Goal: Task Accomplishment & Management: Use online tool/utility

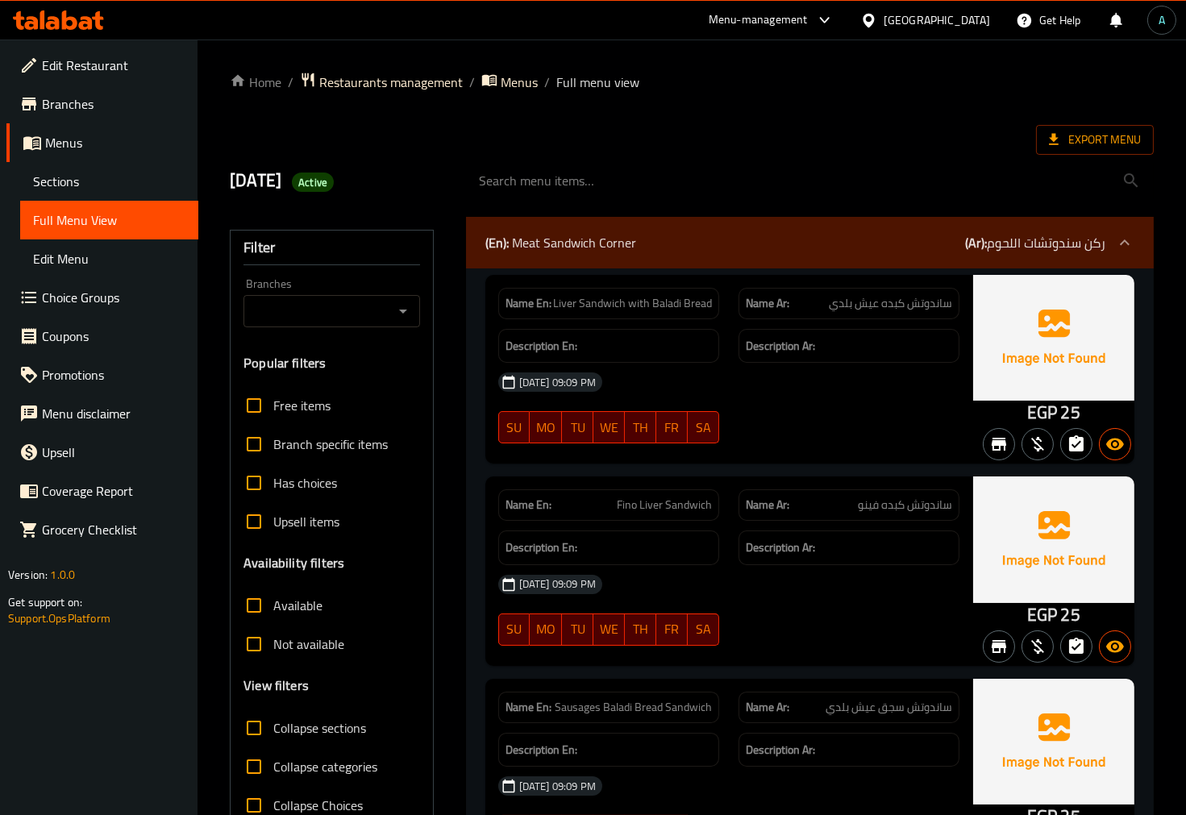
click at [82, 19] on icon at bounding box center [86, 23] width 14 height 14
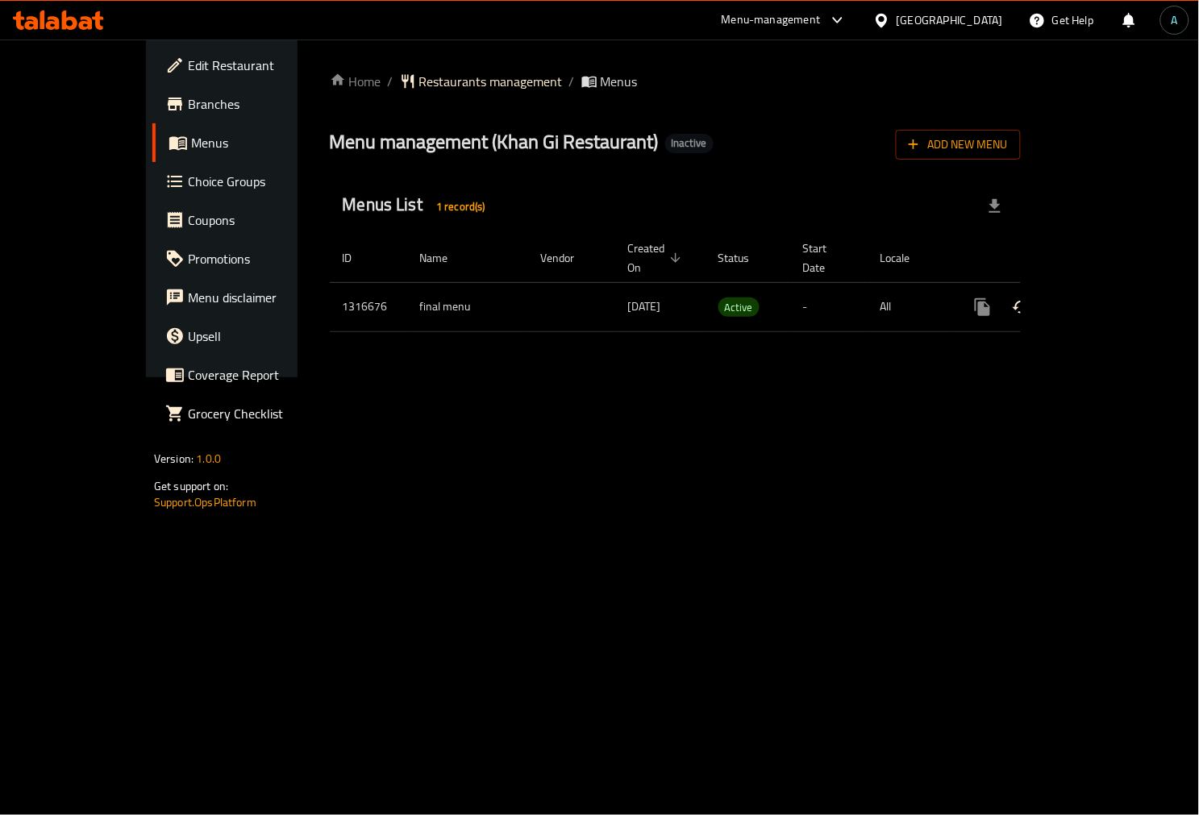
click at [1109, 297] on icon "enhanced table" at bounding box center [1098, 306] width 19 height 19
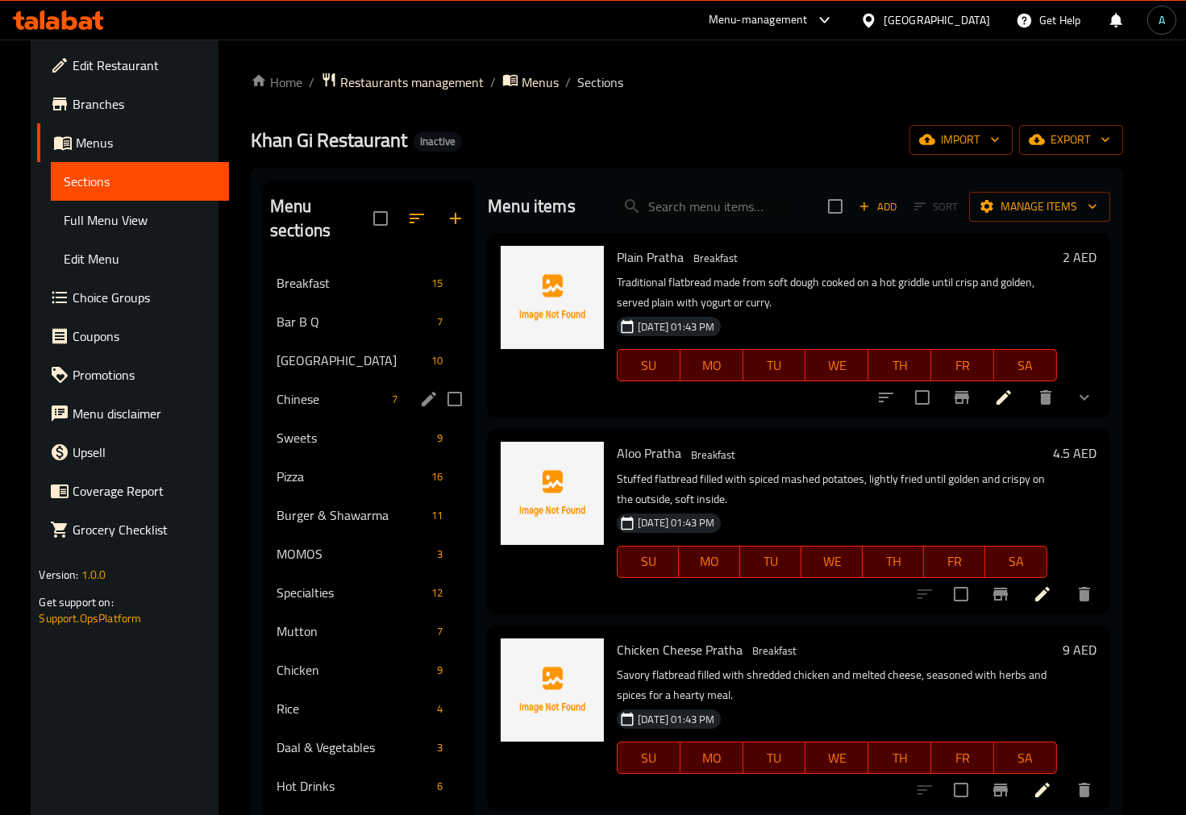
scroll to position [226, 0]
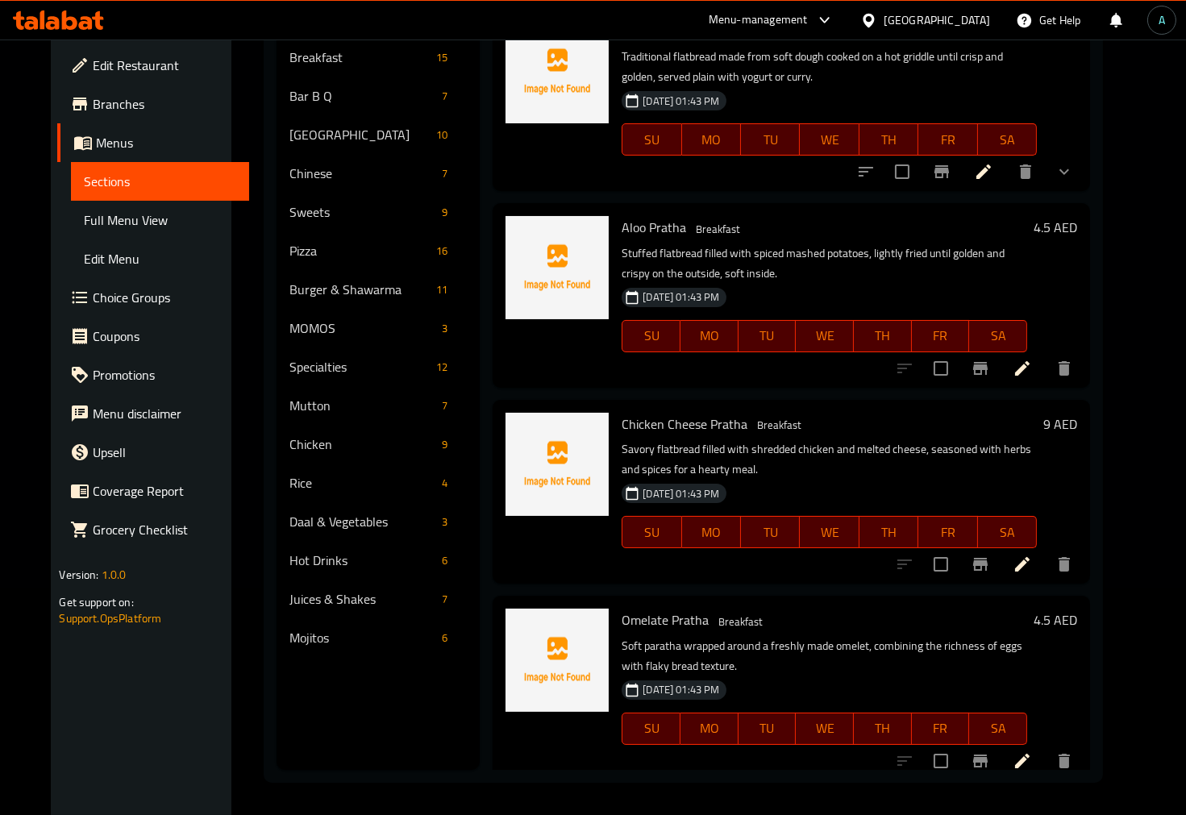
click at [100, 228] on span "Full Menu View" at bounding box center [160, 219] width 152 height 19
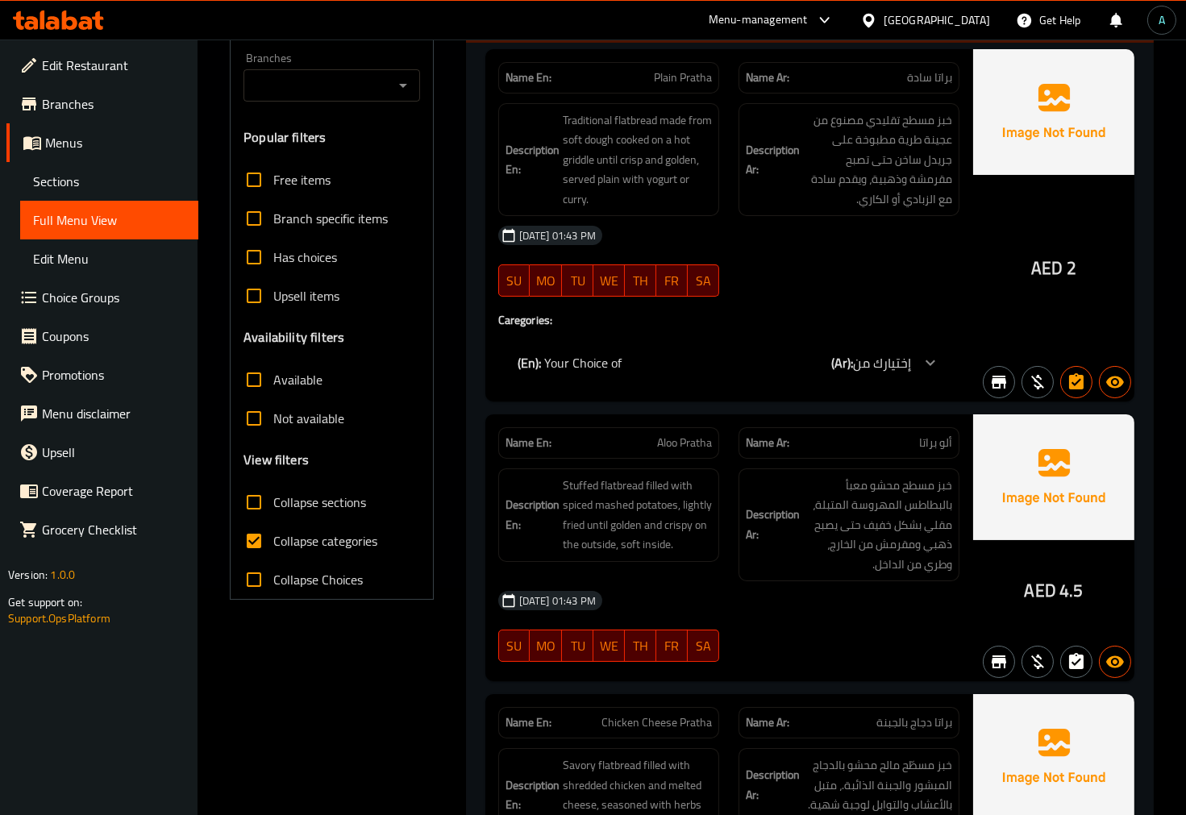
click at [290, 541] on span "Collapse categories" at bounding box center [325, 540] width 104 height 19
click at [273, 541] on input "Collapse categories" at bounding box center [254, 541] width 39 height 39
checkbox input "false"
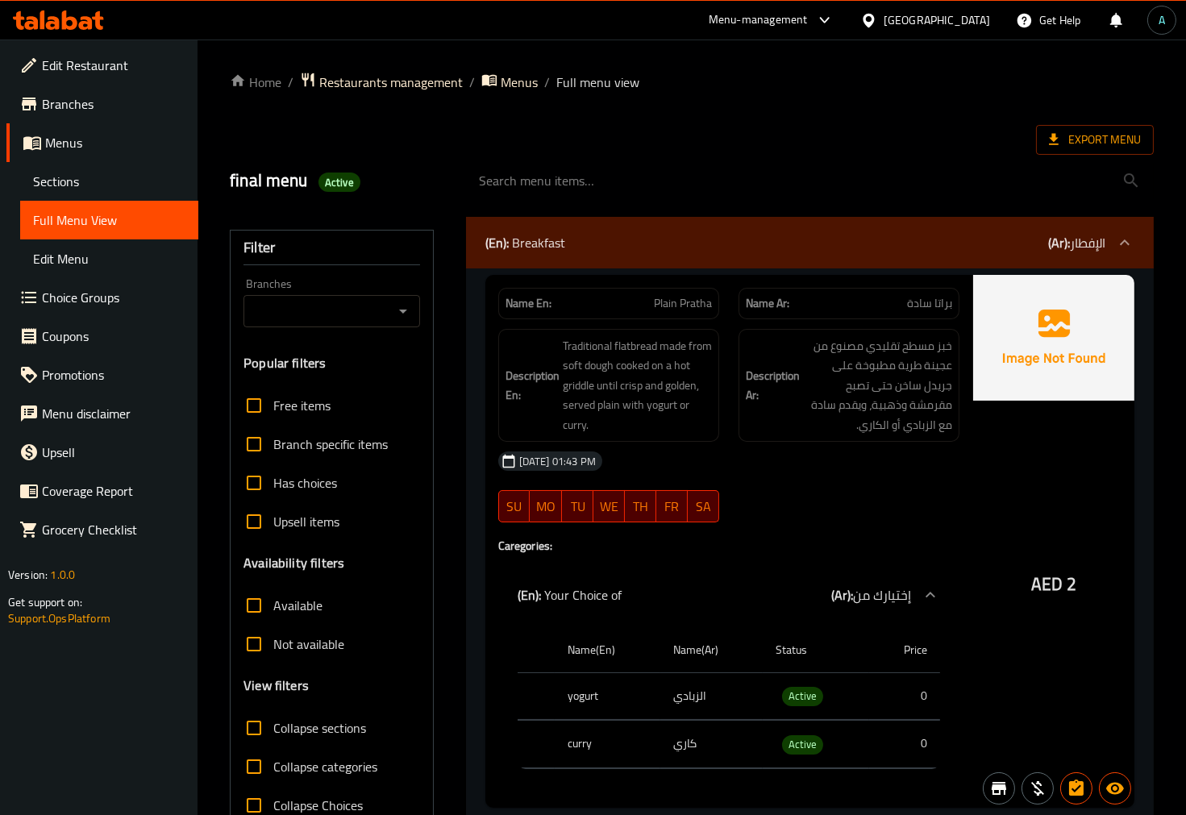
click at [623, 256] on div "(En): Breakfast (Ar): الإفطار" at bounding box center [810, 243] width 688 height 52
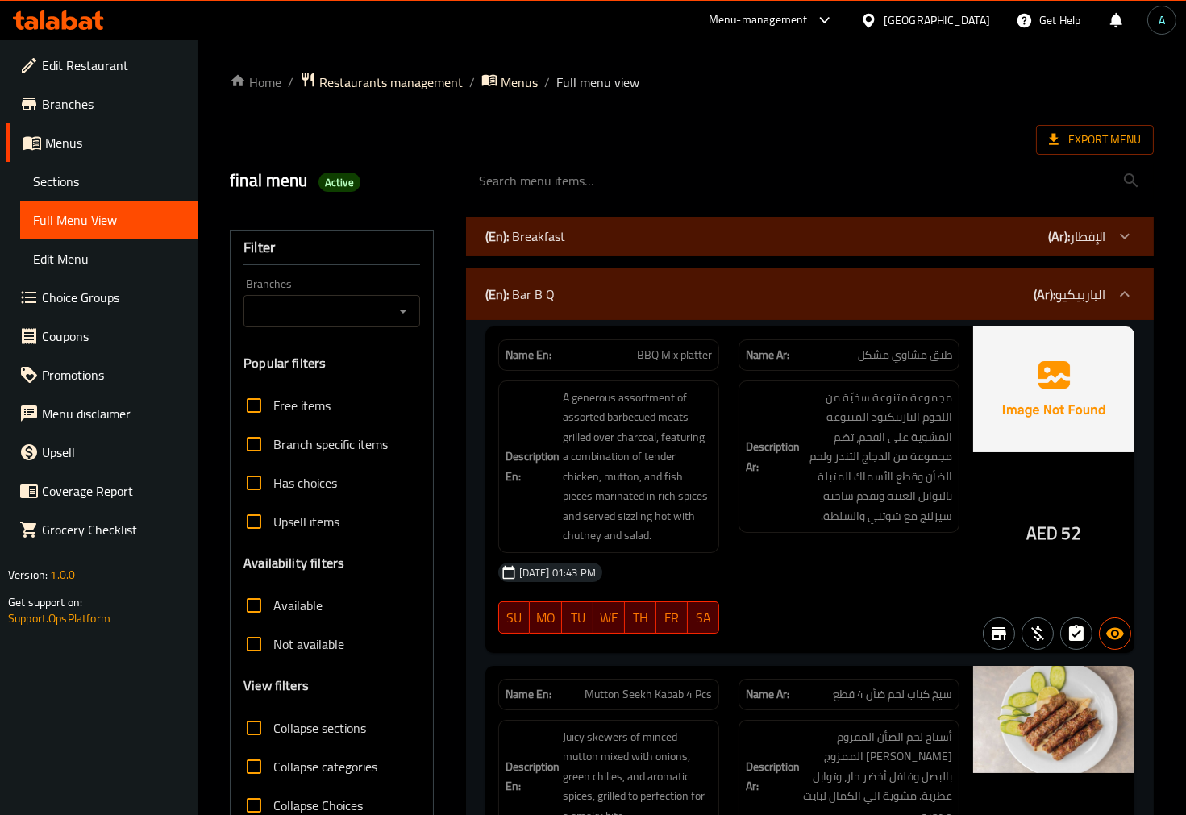
click at [609, 318] on div "(En): Bar B Q (Ar): الباربيكيو" at bounding box center [810, 294] width 688 height 52
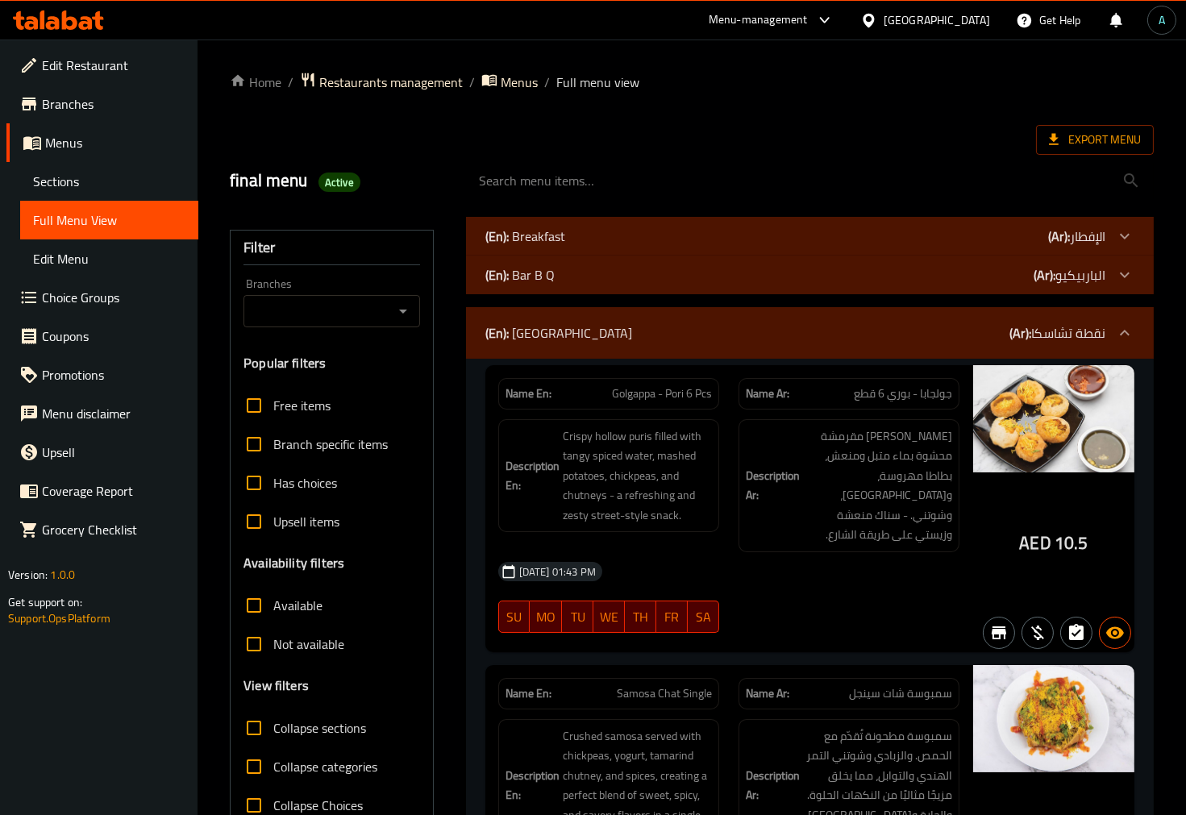
click at [607, 319] on div "(En): Chaska Point (Ar): نقطة تشاسكا" at bounding box center [810, 333] width 688 height 52
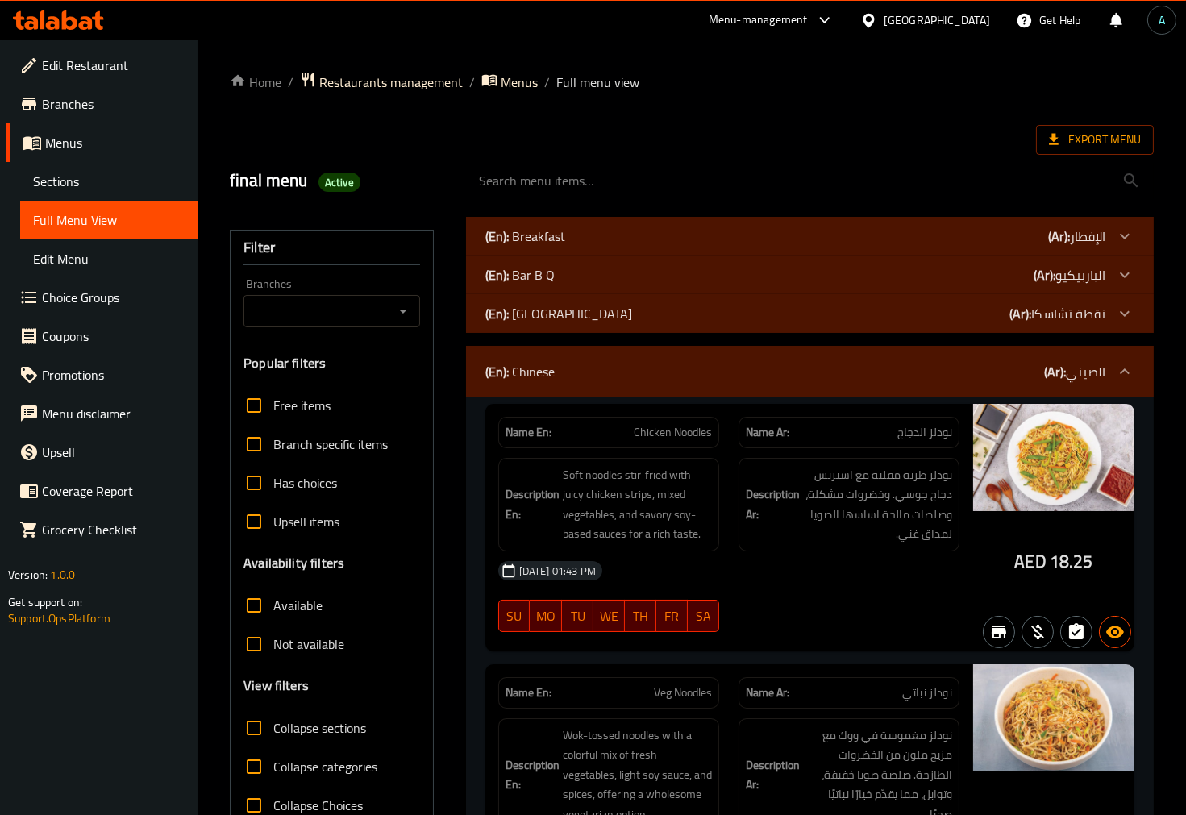
click at [574, 390] on div "(En): Chinese (Ar): الصيني" at bounding box center [810, 372] width 688 height 52
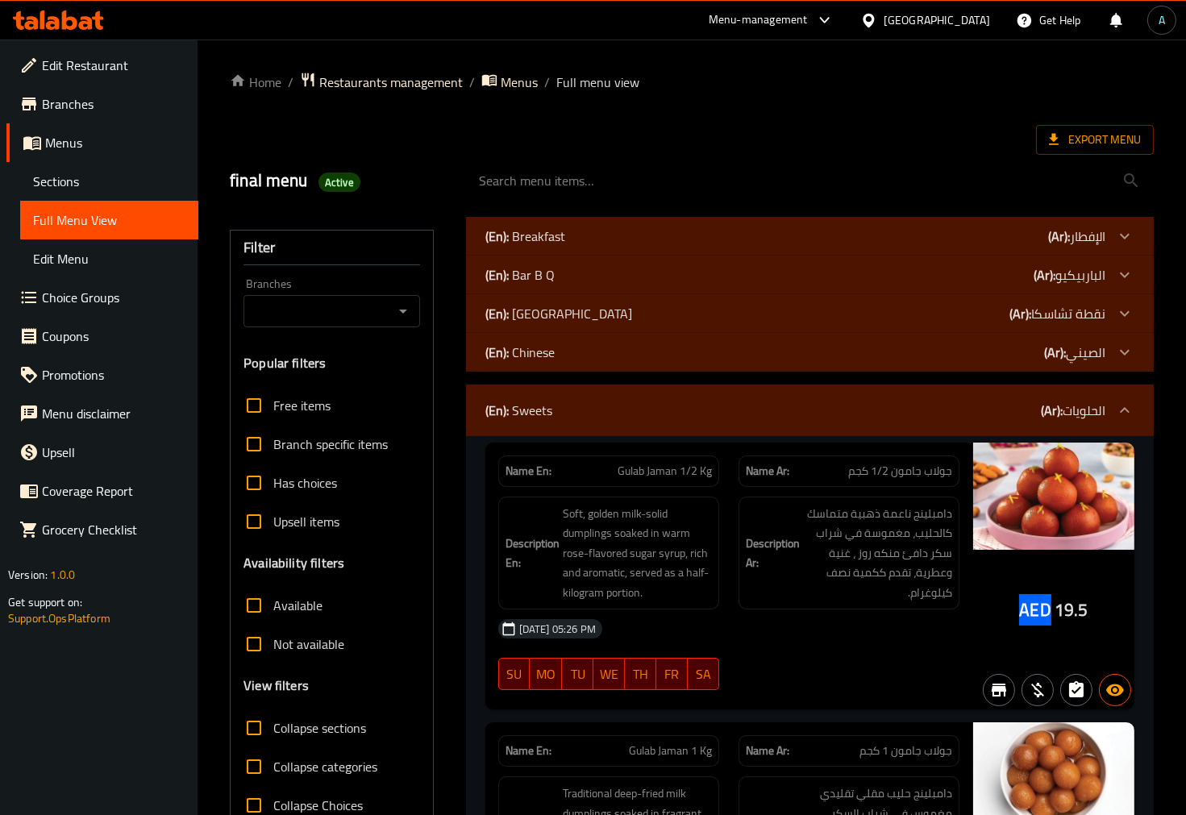
drag, startPoint x: 1013, startPoint y: 606, endPoint x: 1053, endPoint y: 610, distance: 40.5
click at [1053, 610] on div "AED 19.5" at bounding box center [1053, 577] width 161 height 268
copy span "AED"
click at [335, 175] on span "Active" at bounding box center [339, 182] width 42 height 15
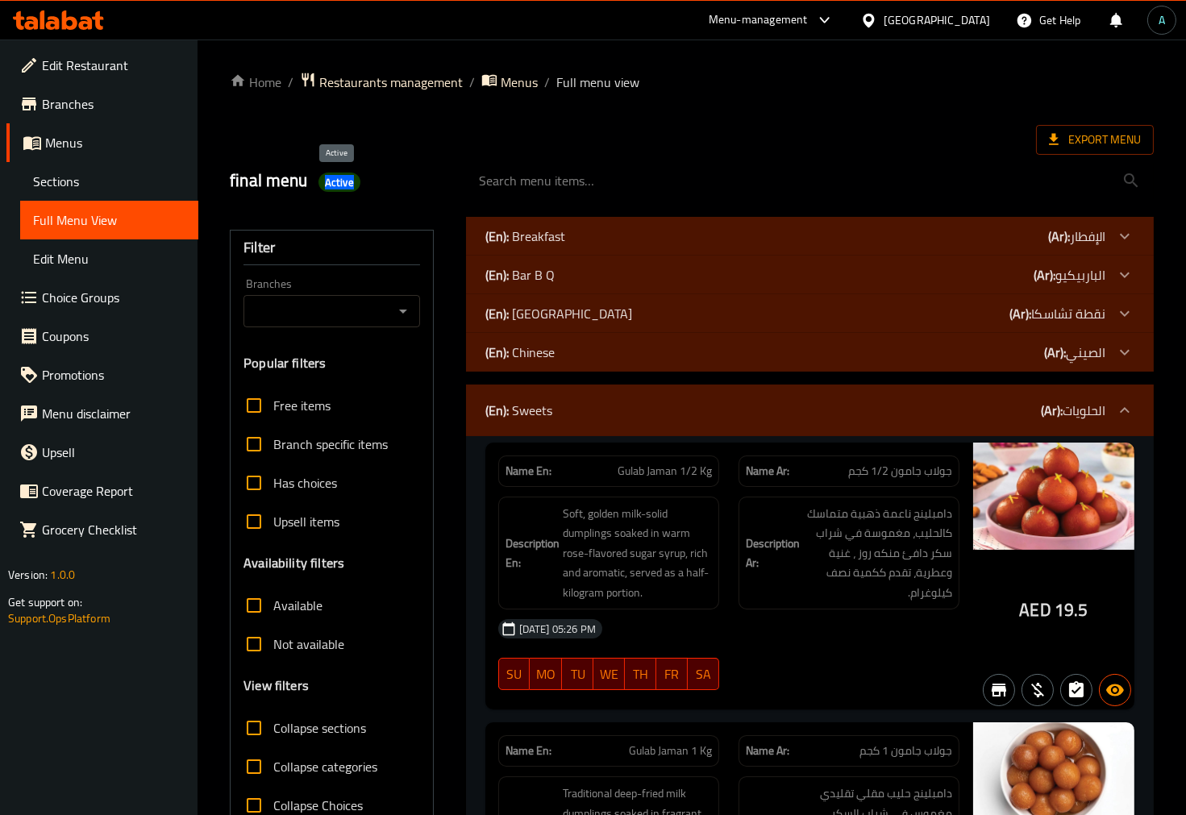
copy span "Active"
click at [1110, 153] on span "Export Menu" at bounding box center [1095, 140] width 118 height 30
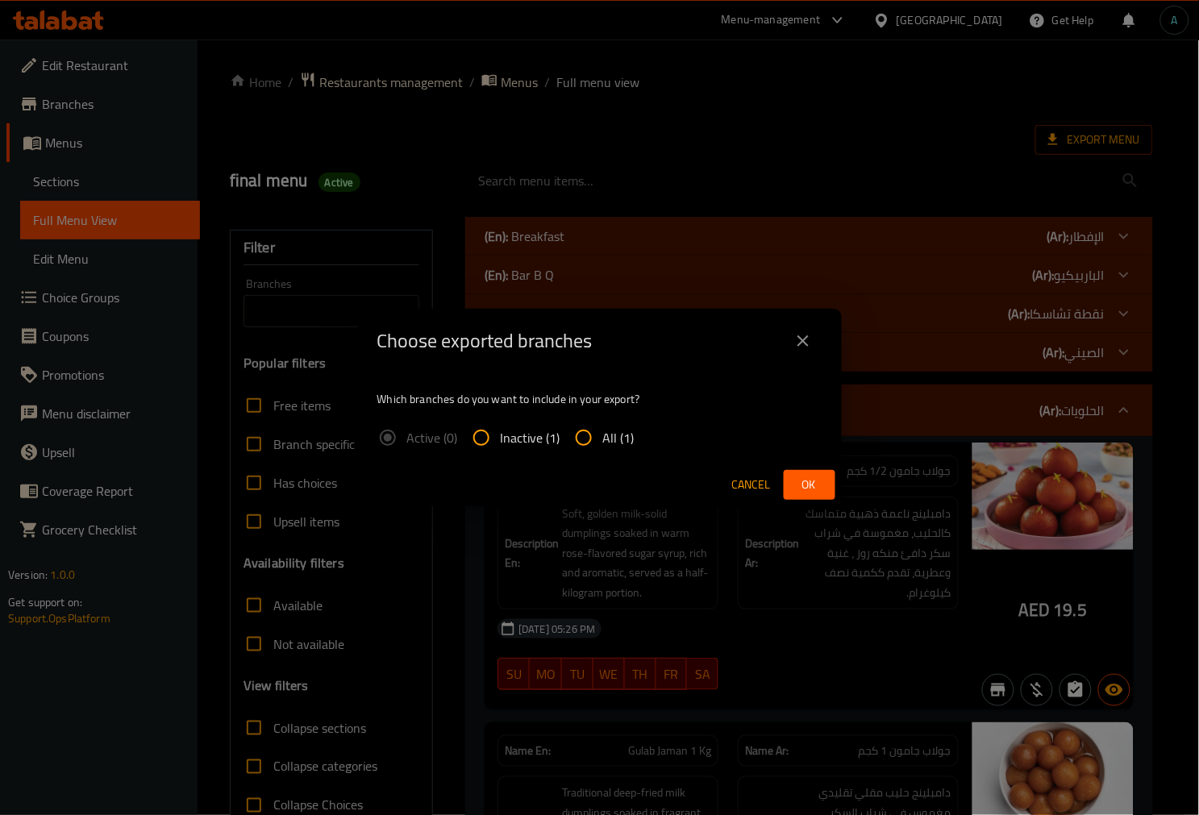
click at [610, 445] on span "All (1)" at bounding box center [618, 437] width 31 height 19
click at [603, 445] on input "All (1)" at bounding box center [583, 437] width 39 height 39
radio input "true"
click at [794, 470] on button "Ok" at bounding box center [810, 485] width 52 height 30
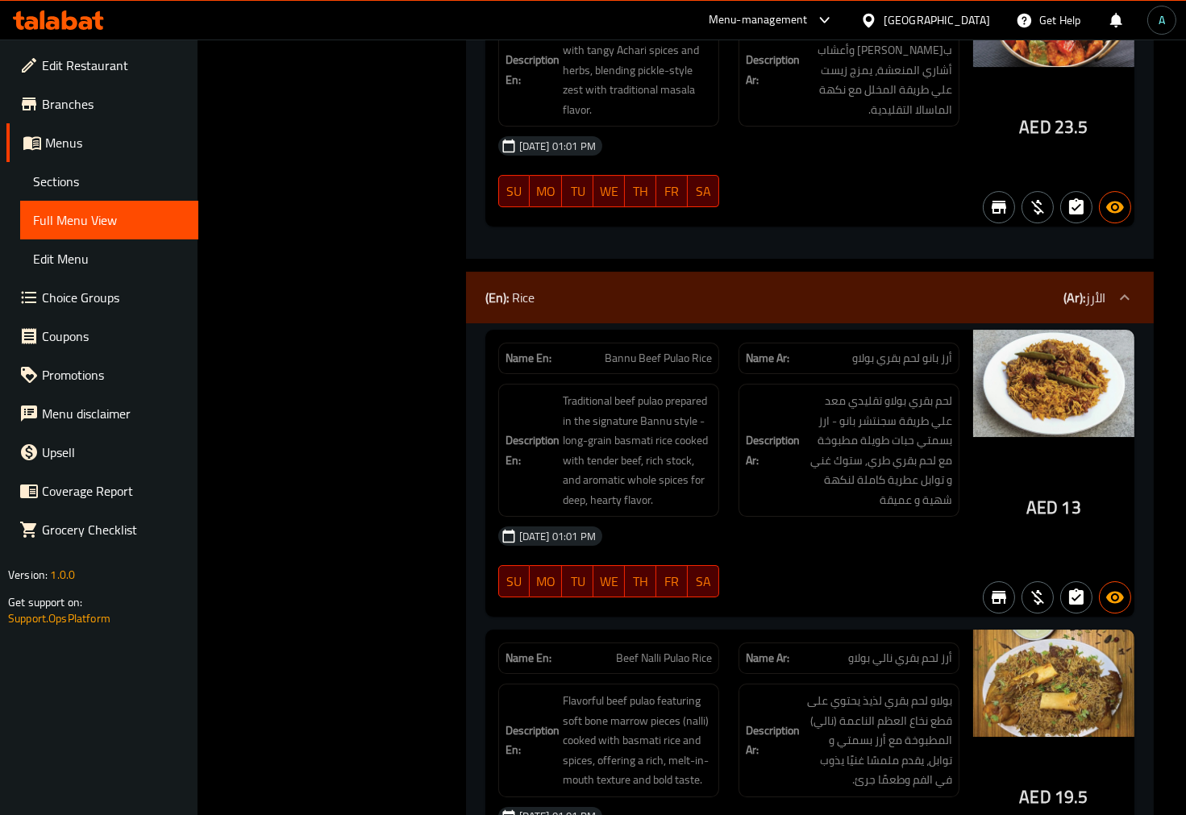
scroll to position [20155, 0]
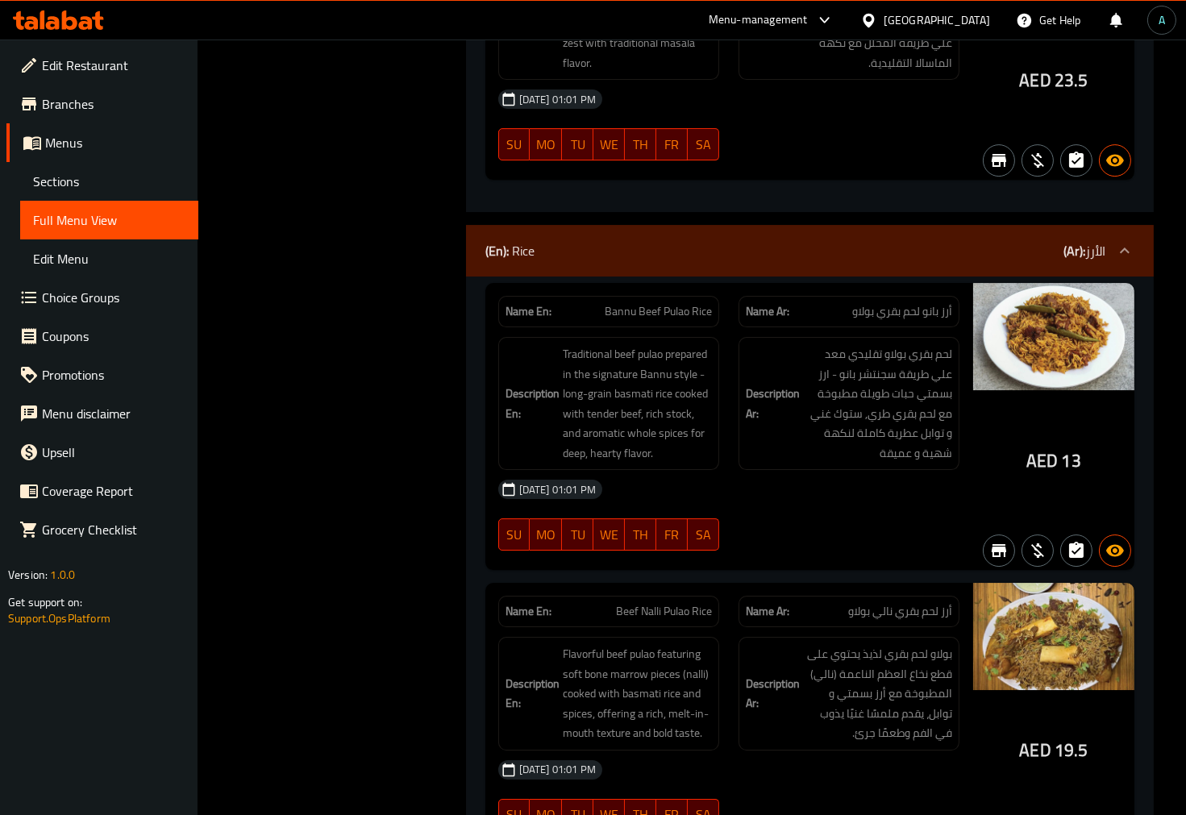
click at [643, 303] on span "Bannu Beef Pulao Rice" at bounding box center [658, 311] width 107 height 17
click at [666, 303] on span "Bannu Beef Pulao Rice" at bounding box center [658, 311] width 107 height 17
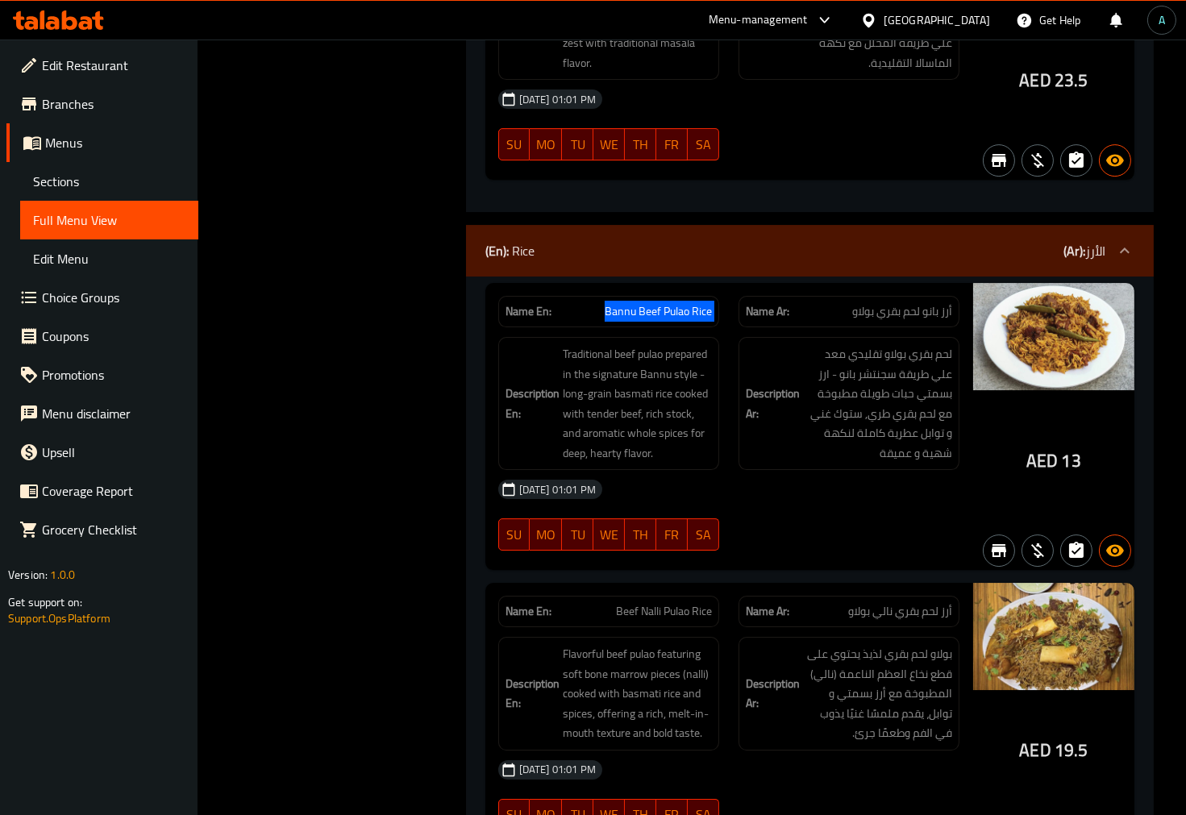
copy span "Bannu Beef Pulao Rice"
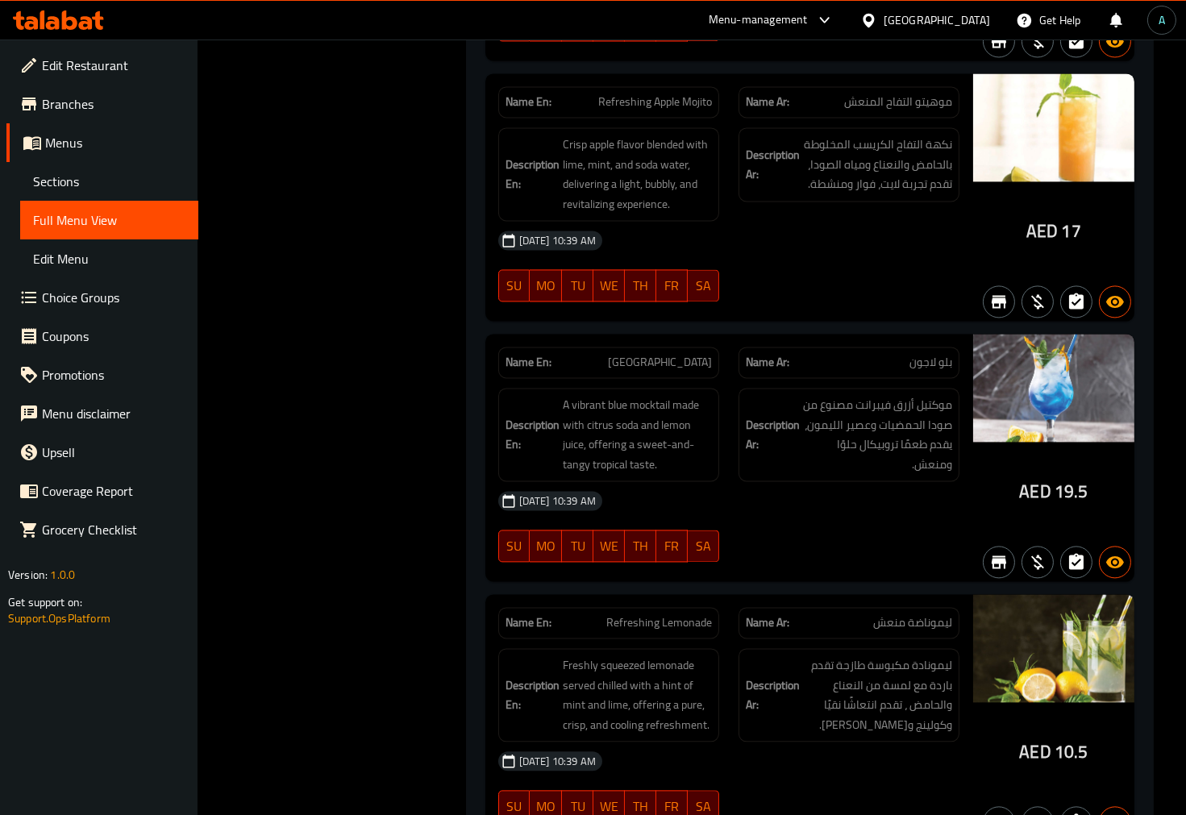
scroll to position [27371, 0]
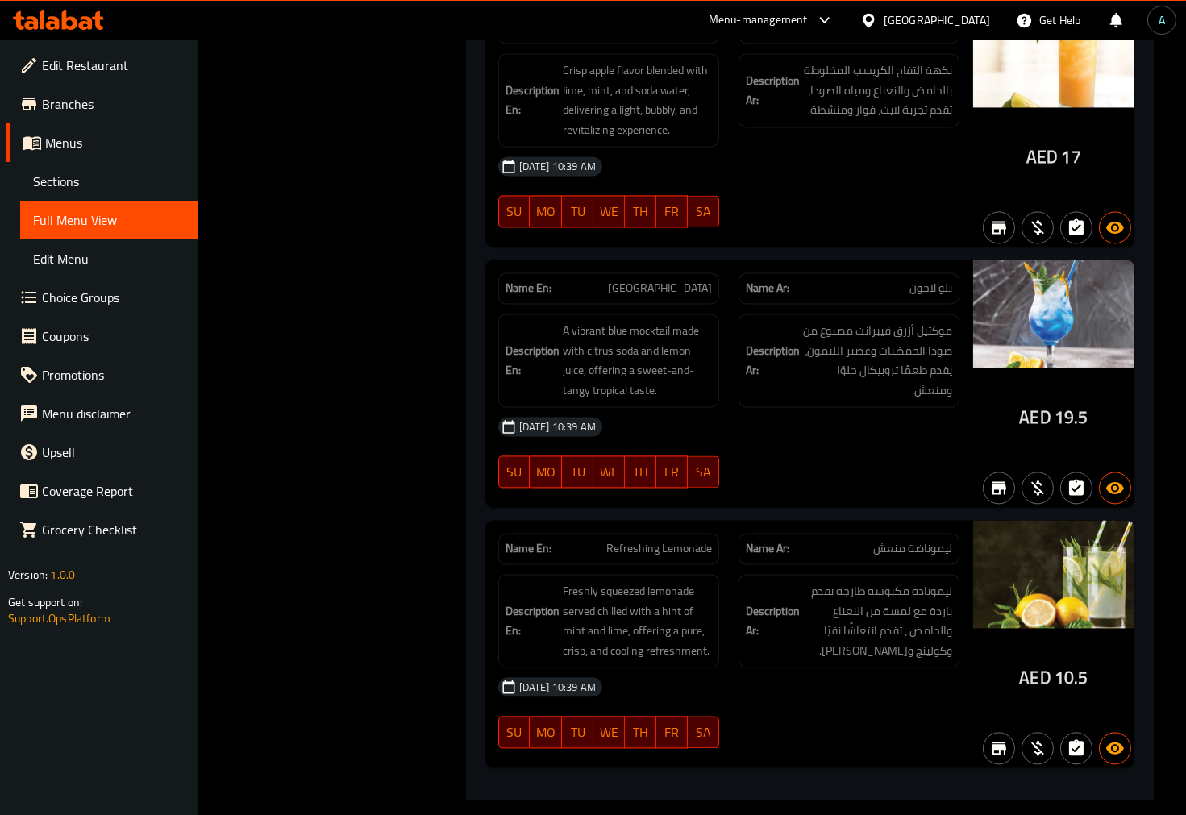
click at [889, 478] on div at bounding box center [849, 487] width 240 height 19
click at [44, 167] on link "Sections" at bounding box center [109, 181] width 178 height 39
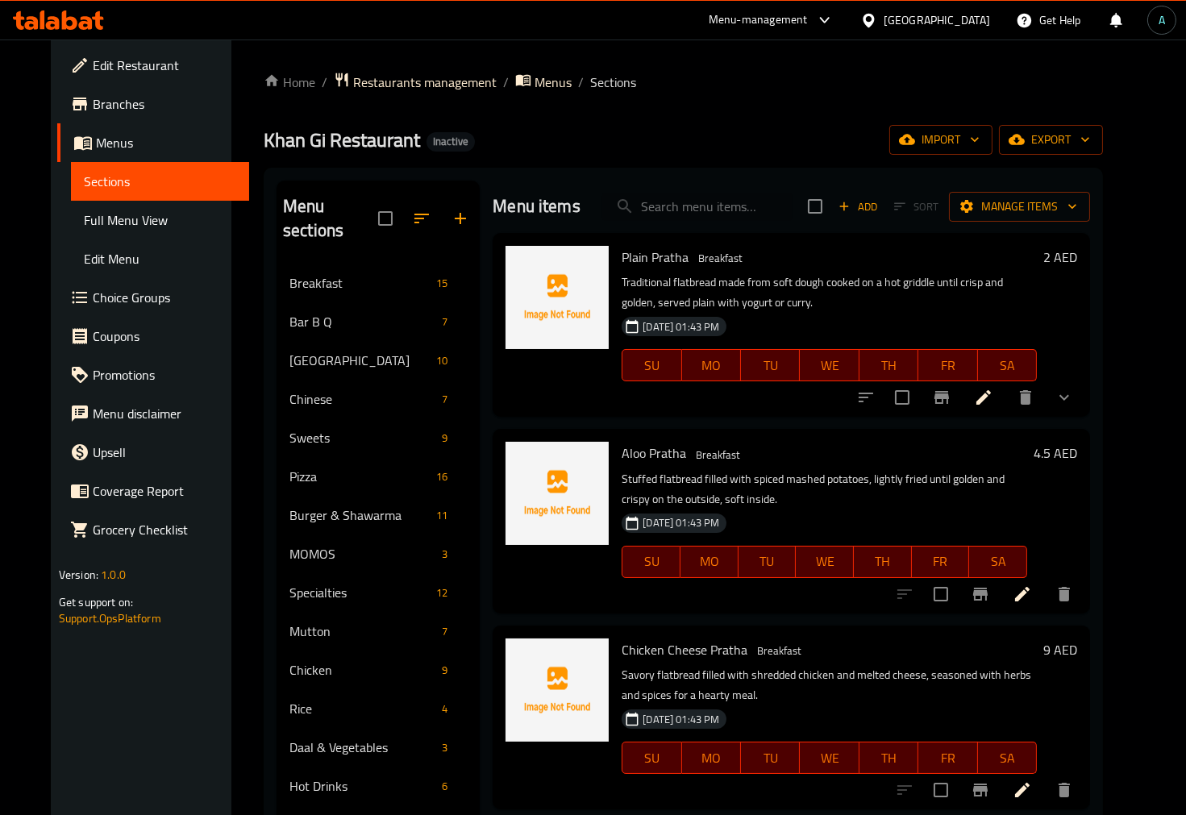
click at [689, 202] on input "search" at bounding box center [697, 207] width 190 height 28
paste input "Bannu Beef Pulao Rice"
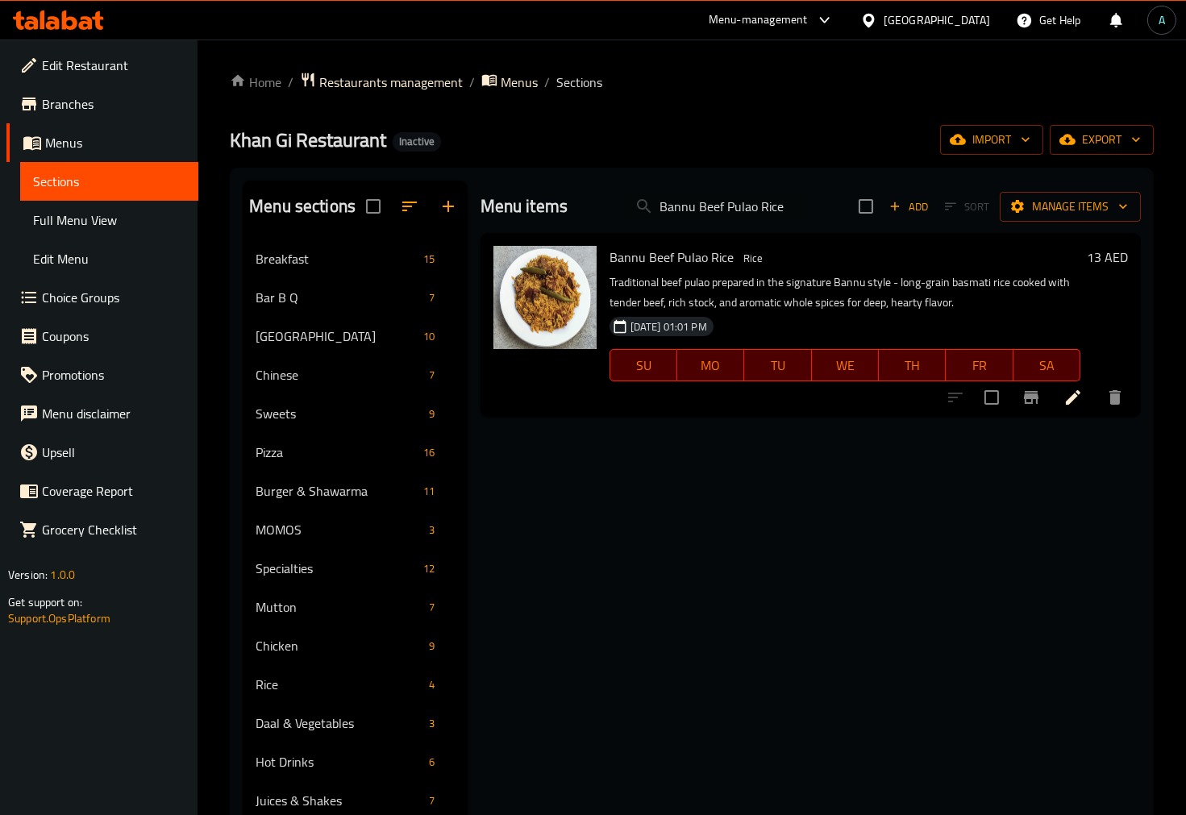
drag, startPoint x: 661, startPoint y: 208, endPoint x: 600, endPoint y: 210, distance: 61.3
click at [600, 210] on div "Menu items Bannu Beef Pulao Rice Add Sort Manage items" at bounding box center [811, 207] width 660 height 52
click at [807, 202] on input "Bannu Beef Pulao Rice" at bounding box center [717, 207] width 190 height 28
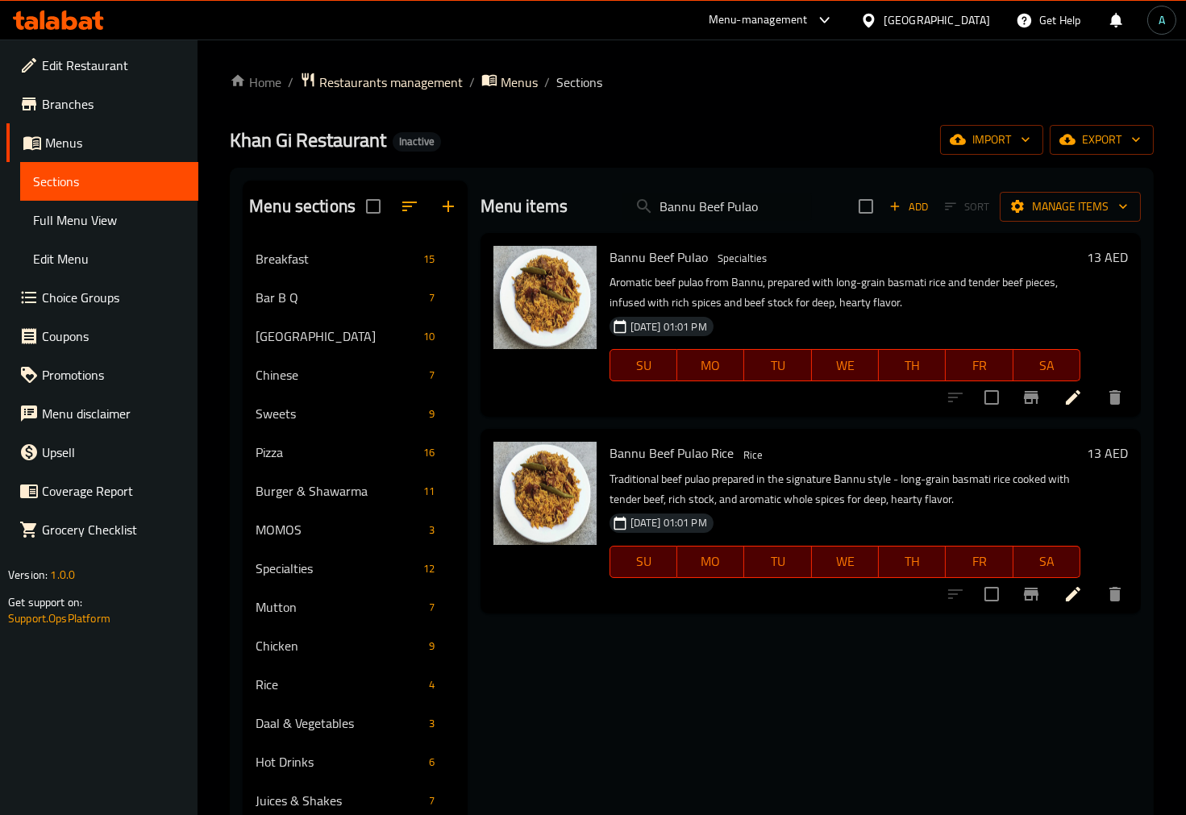
type input "Bannu Beef Pulao"
